Goal: Obtain resource: Download file/media

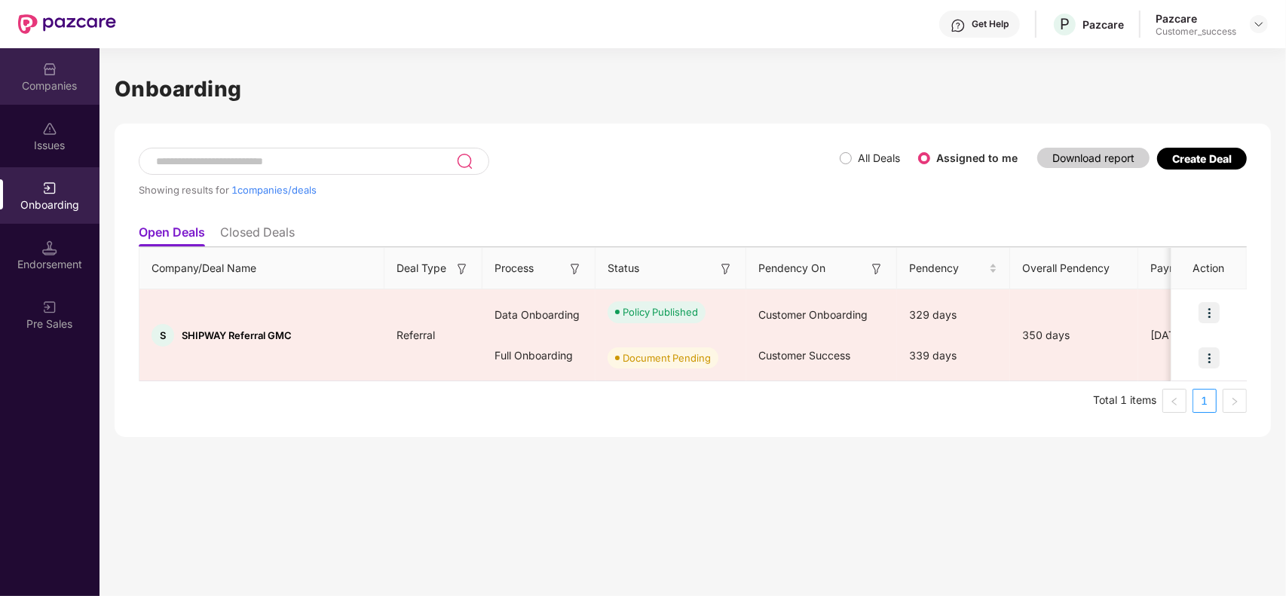
click at [57, 90] on div "Companies" at bounding box center [49, 85] width 99 height 15
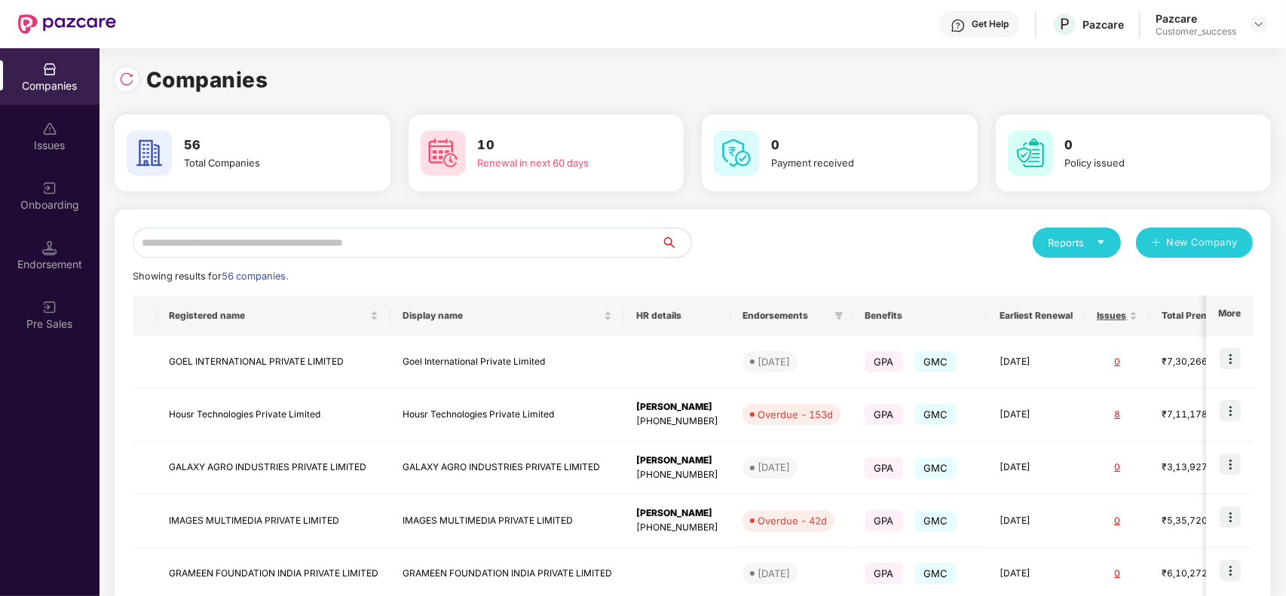
click at [261, 239] on input "text" at bounding box center [397, 243] width 528 height 30
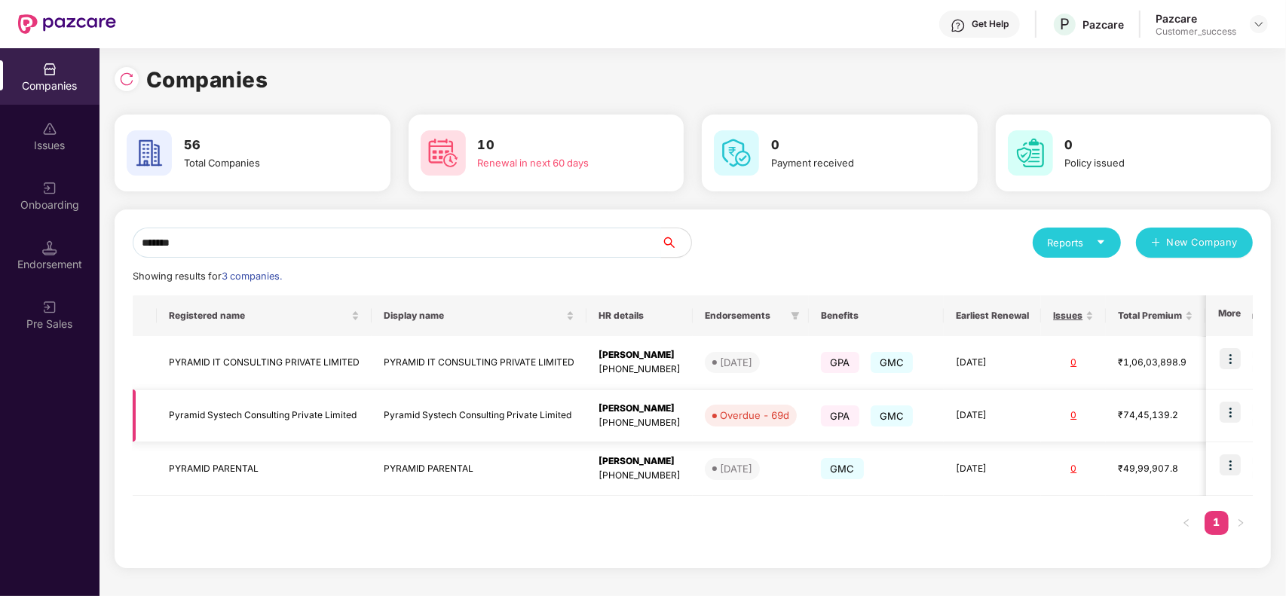
type input "*******"
click at [396, 423] on td "Pyramid Systech Consulting Private Limited" at bounding box center [478, 417] width 215 height 54
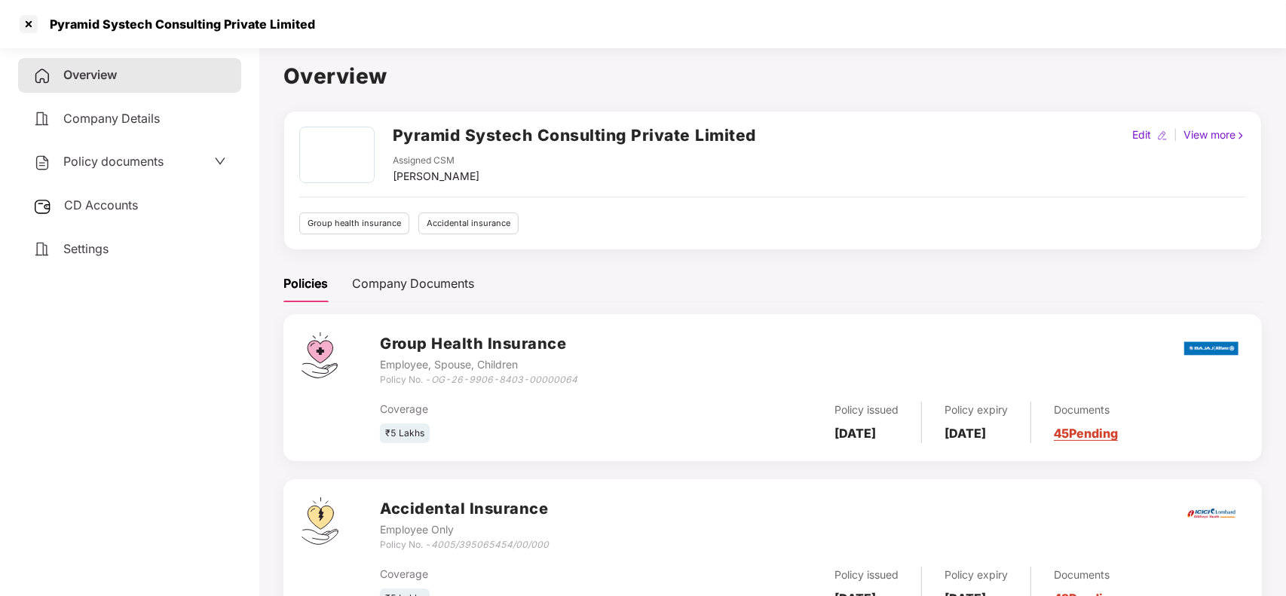
click at [1098, 436] on link "45 Pending" at bounding box center [1085, 433] width 64 height 15
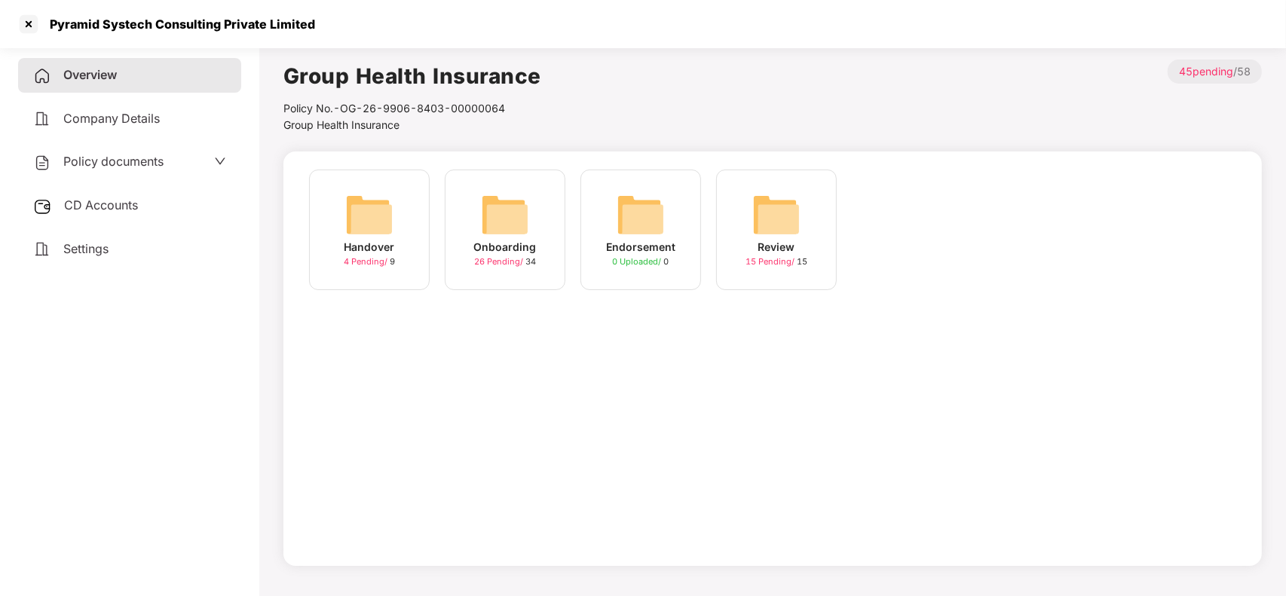
click at [503, 220] on img at bounding box center [505, 215] width 48 height 48
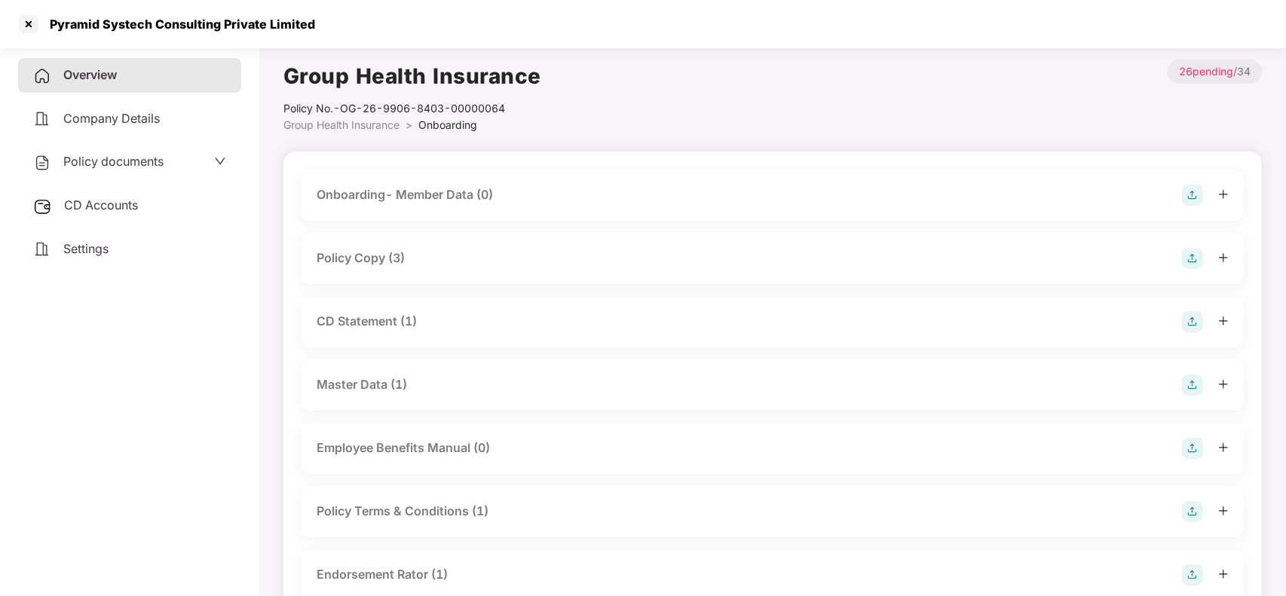
click at [445, 261] on div "Policy Copy (3)" at bounding box center [772, 258] width 912 height 21
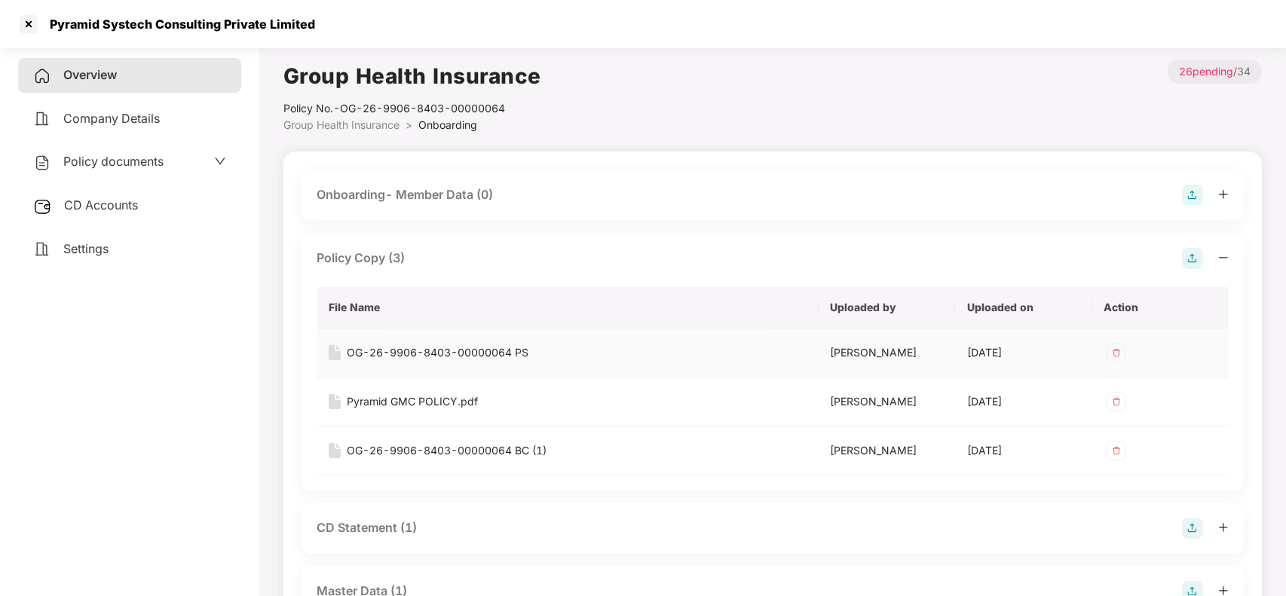
click at [465, 340] on td "OG-26-9906-8403-00000064 PS" at bounding box center [567, 353] width 502 height 49
click at [464, 351] on div "OG-26-9906-8403-00000064 PS" at bounding box center [438, 352] width 182 height 17
click at [394, 403] on div "Pyramid GMC POLICY.pdf" at bounding box center [412, 401] width 131 height 17
click at [454, 445] on div "OG-26-9906-8403-00000064 BC (1)" at bounding box center [447, 450] width 200 height 17
